Goal: Task Accomplishment & Management: Manage account settings

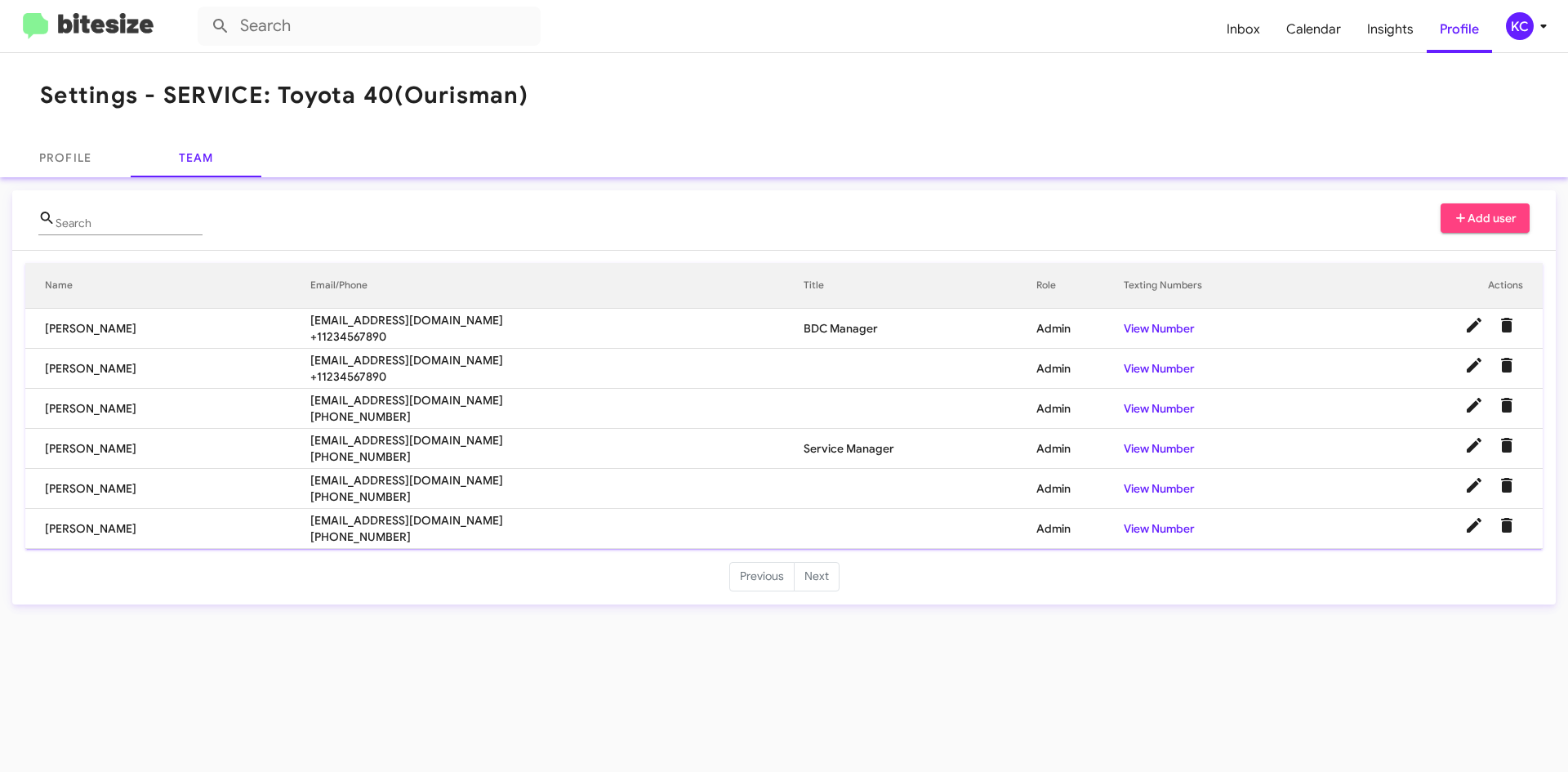
click at [1508, 32] on div "KC" at bounding box center [1520, 26] width 27 height 27
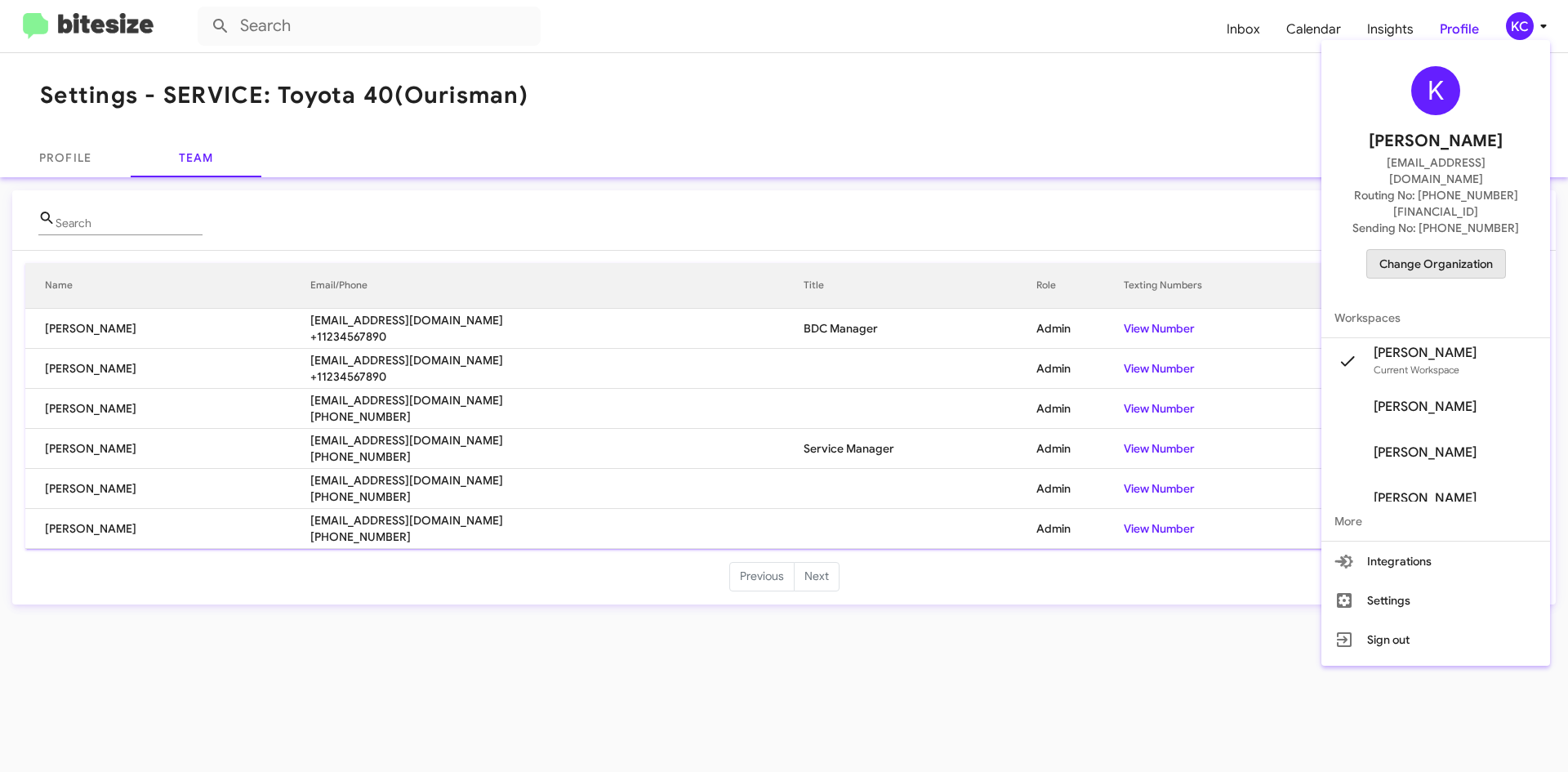
click at [1453, 250] on span "Change Organization" at bounding box center [1436, 264] width 114 height 27
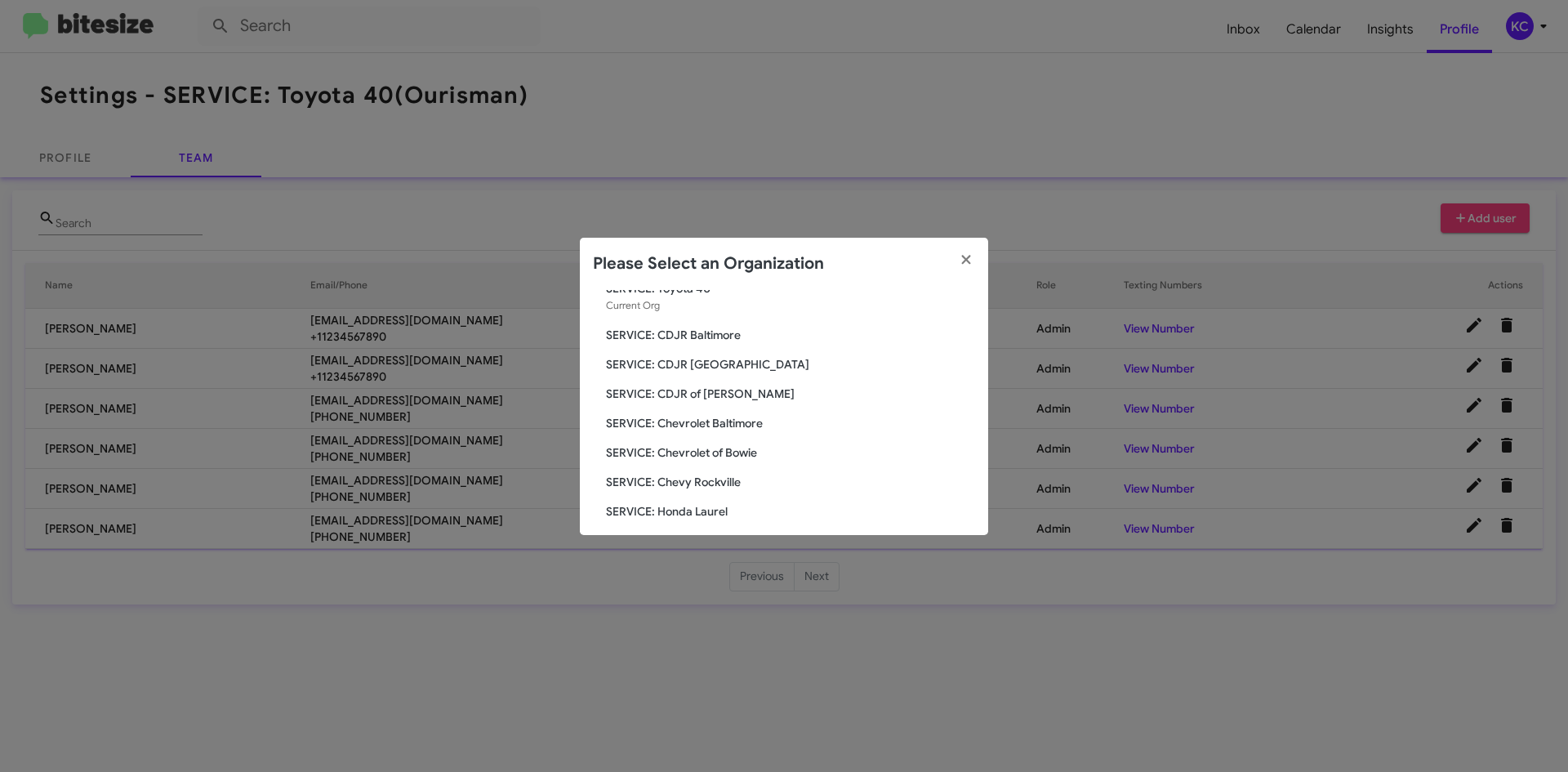
scroll to position [81, 0]
click at [700, 514] on span "SERVICE: Hyundai of Bowie" at bounding box center [790, 514] width 370 height 16
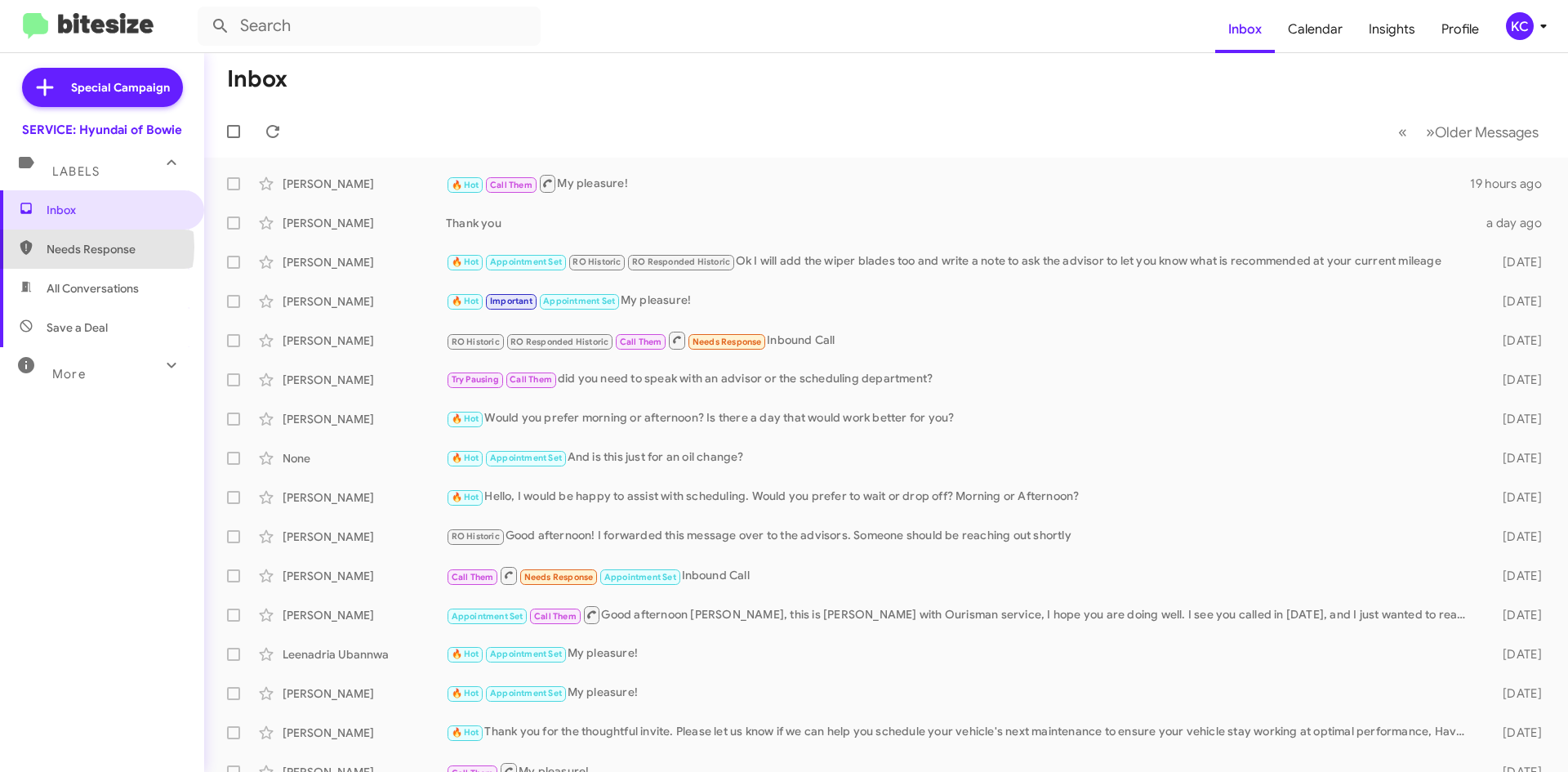
click at [75, 246] on span "Needs Response" at bounding box center [115, 249] width 139 height 16
type input "in:needs-response"
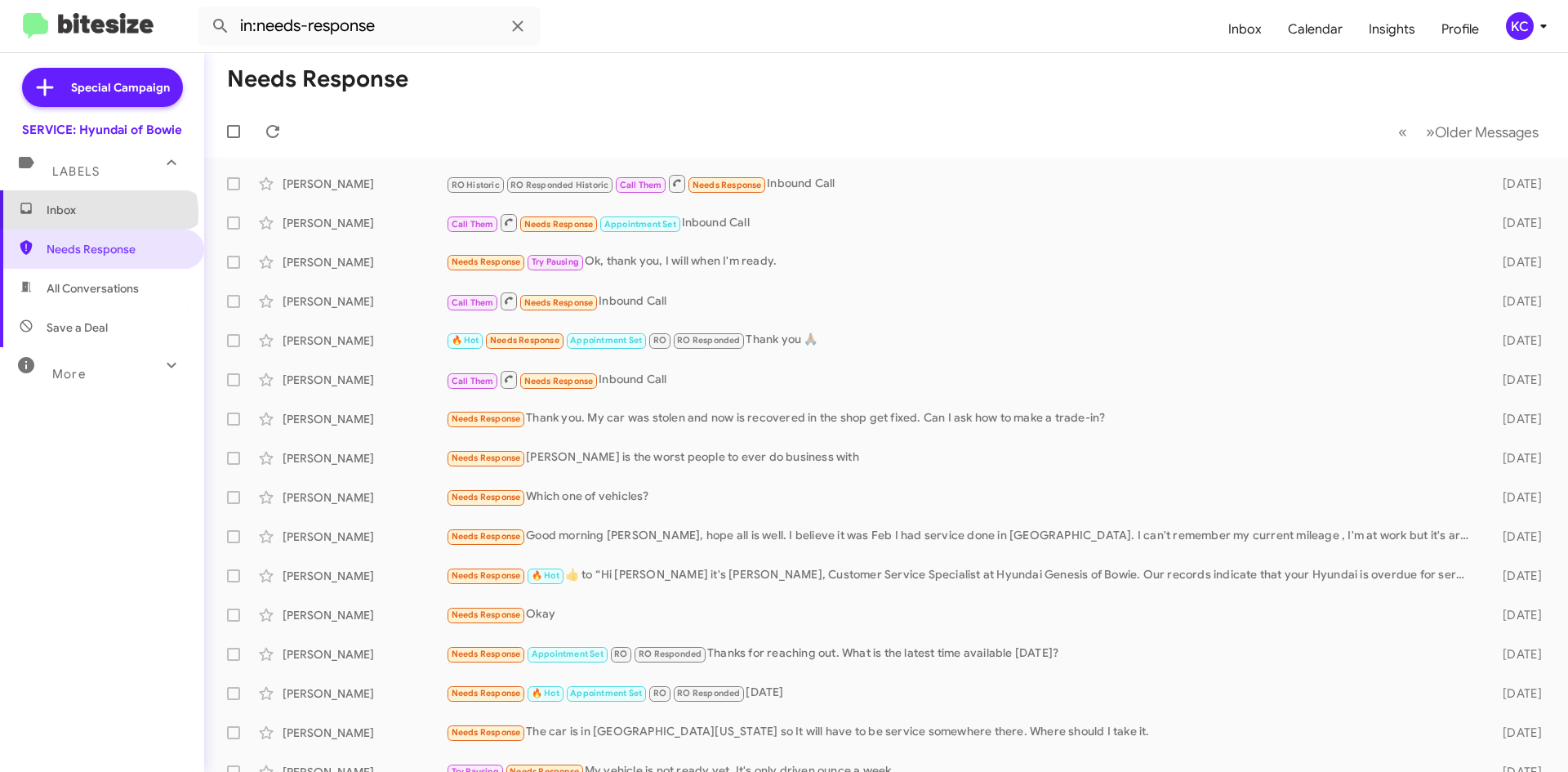
click at [98, 214] on span "Inbox" at bounding box center [115, 210] width 139 height 16
